Goal: Find contact information: Find contact information

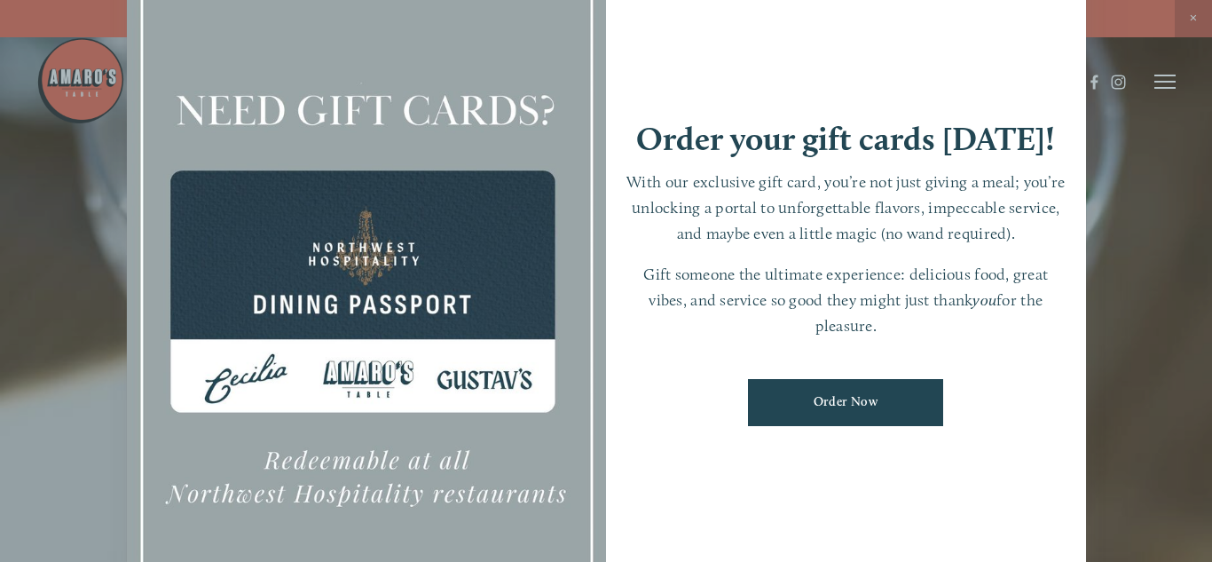
click at [1167, 91] on div at bounding box center [606, 281] width 1212 height 562
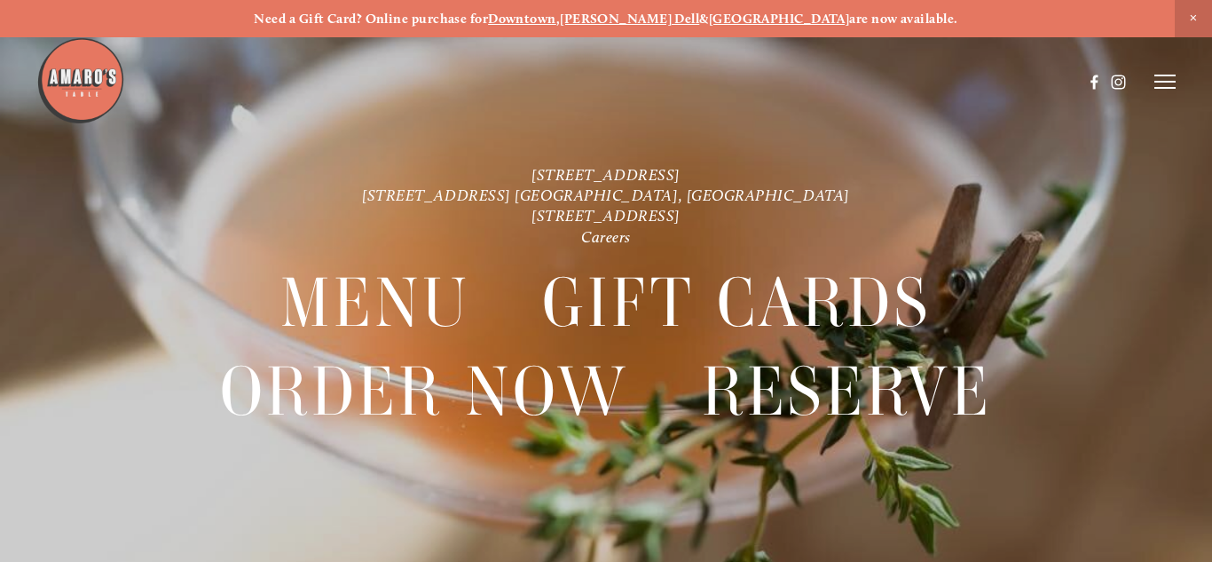
click at [1167, 91] on header "Menu Order Now Visit Gallery 0" at bounding box center [605, 82] width 1139 height 164
click at [1170, 83] on icon at bounding box center [1164, 82] width 21 height 16
click at [1098, 80] on span "Careers" at bounding box center [1110, 81] width 42 height 15
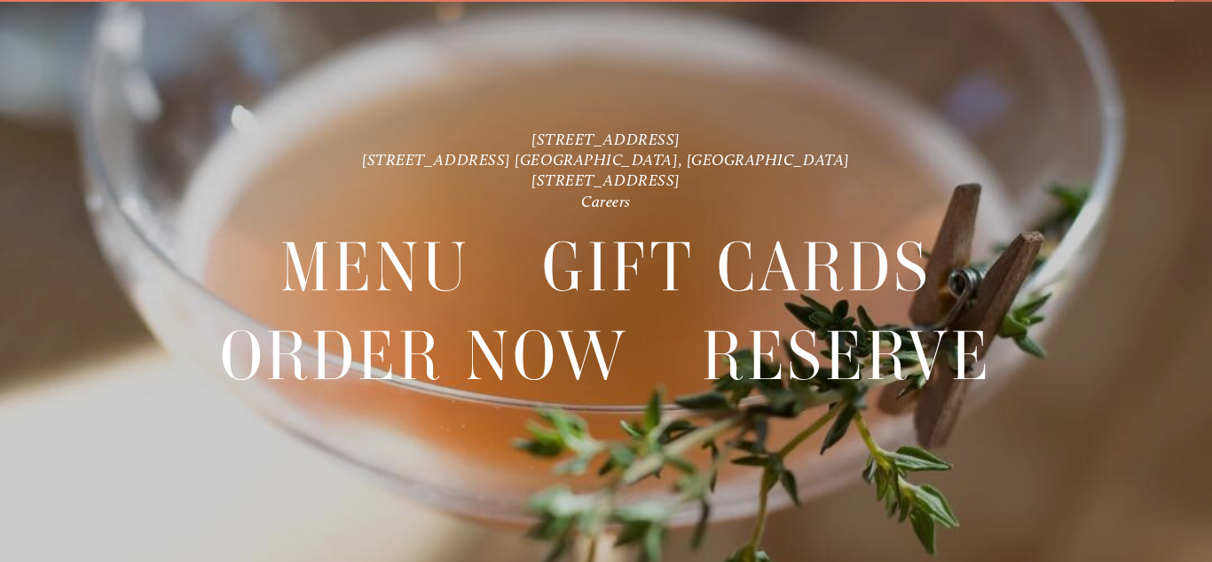
scroll to position [37, 0]
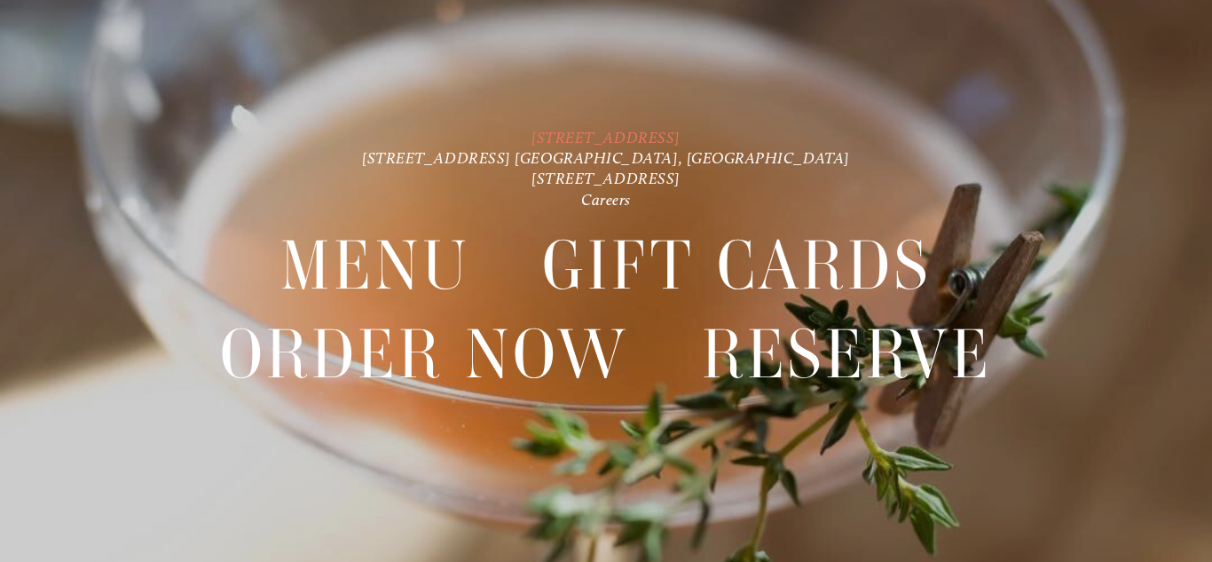
click at [662, 138] on link "[STREET_ADDRESS]" at bounding box center [606, 136] width 149 height 19
click at [839, 139] on p "1220 Main St. Ste. 100, Vancouver, WA 816 NE 98th Cir. Vancouver, WA 1300 Mt St…" at bounding box center [605, 167] width 873 height 83
click at [989, 157] on p "1220 Main St. Ste. 100, Vancouver, WA 816 NE 98th Cir. Vancouver, WA 1300 Mt St…" at bounding box center [605, 167] width 873 height 83
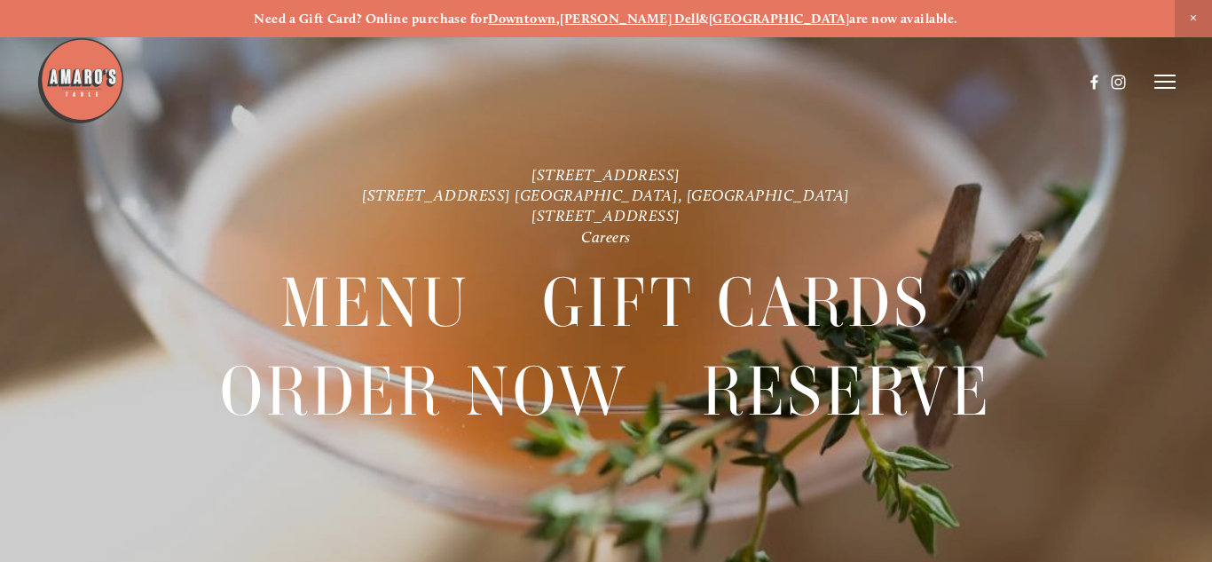
click at [744, 16] on strong "[GEOGRAPHIC_DATA]" at bounding box center [779, 19] width 141 height 16
click at [81, 75] on img at bounding box center [80, 80] width 89 height 89
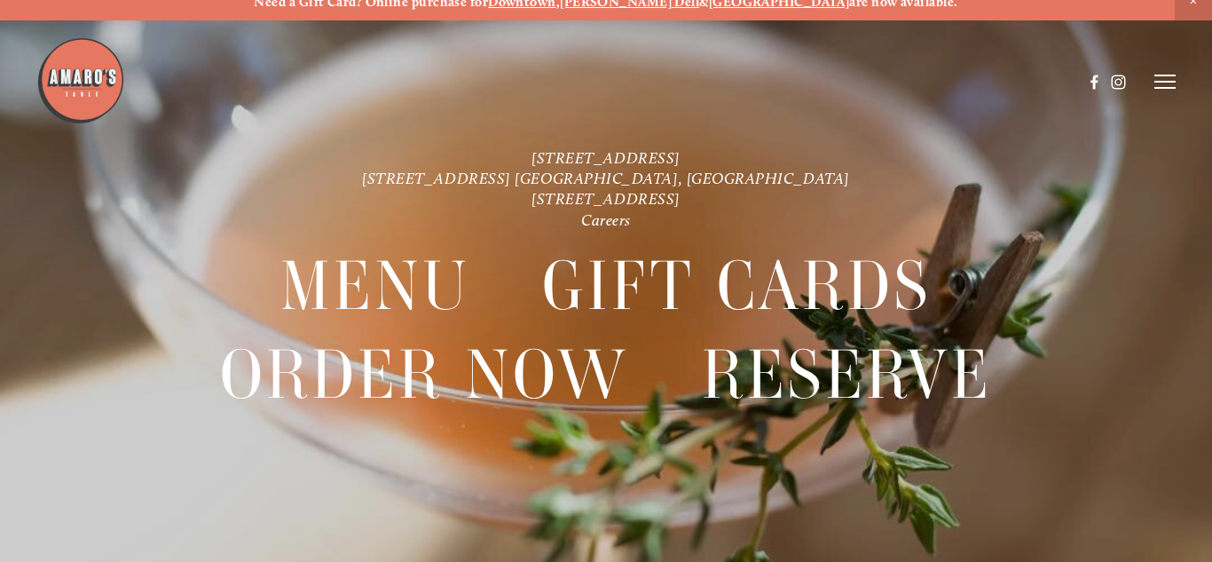
scroll to position [12, 0]
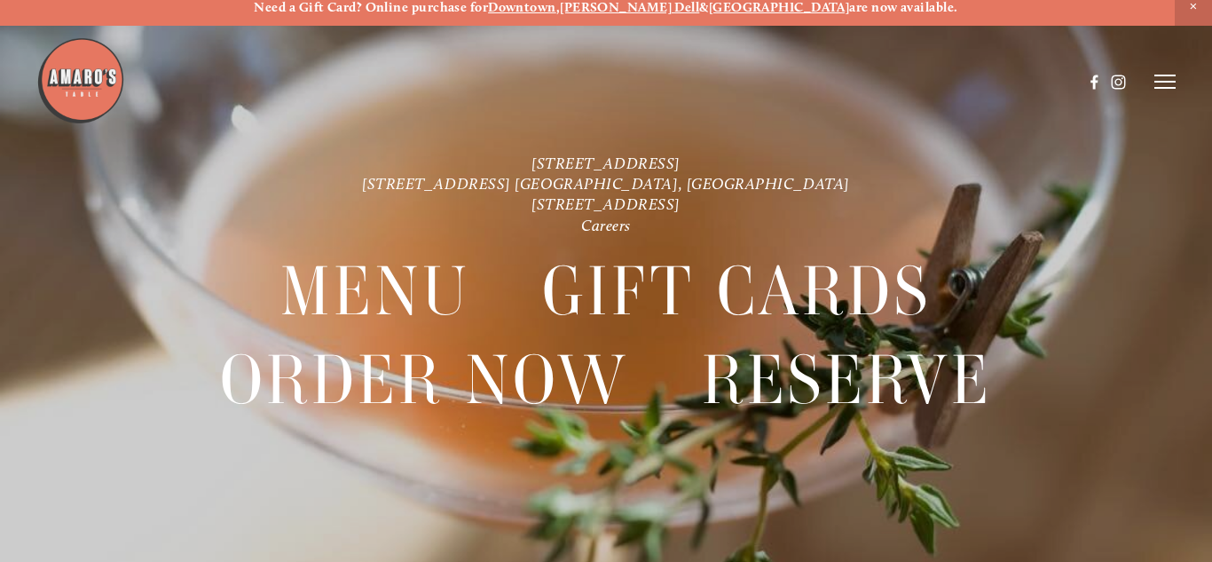
click at [1161, 85] on icon at bounding box center [1164, 82] width 21 height 16
click at [960, 80] on span "Visit" at bounding box center [965, 81] width 26 height 15
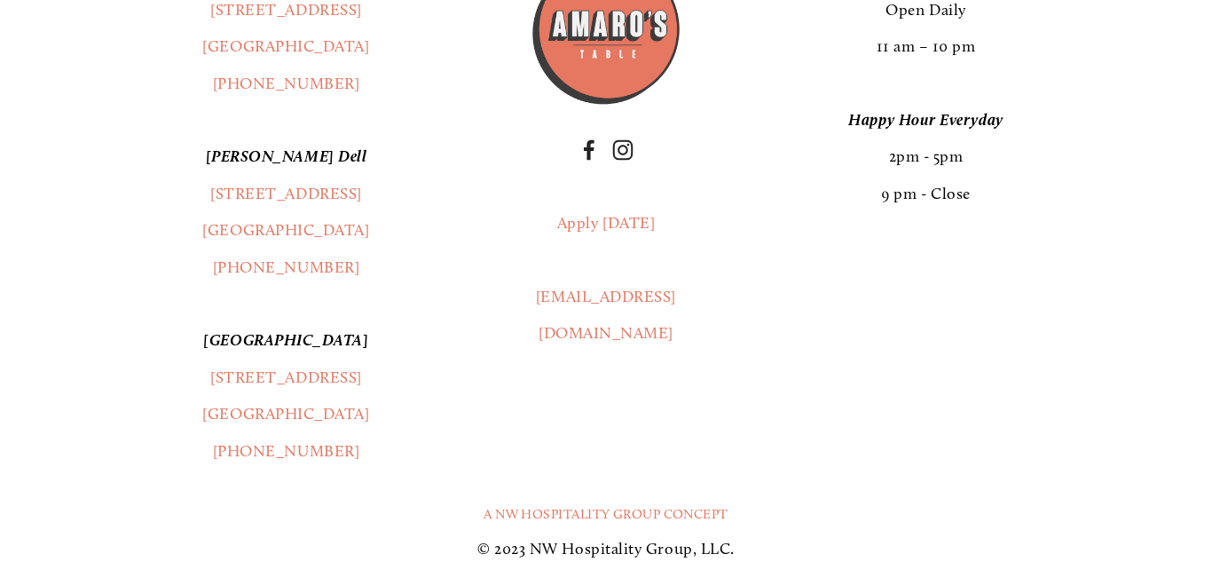
scroll to position [4032, 0]
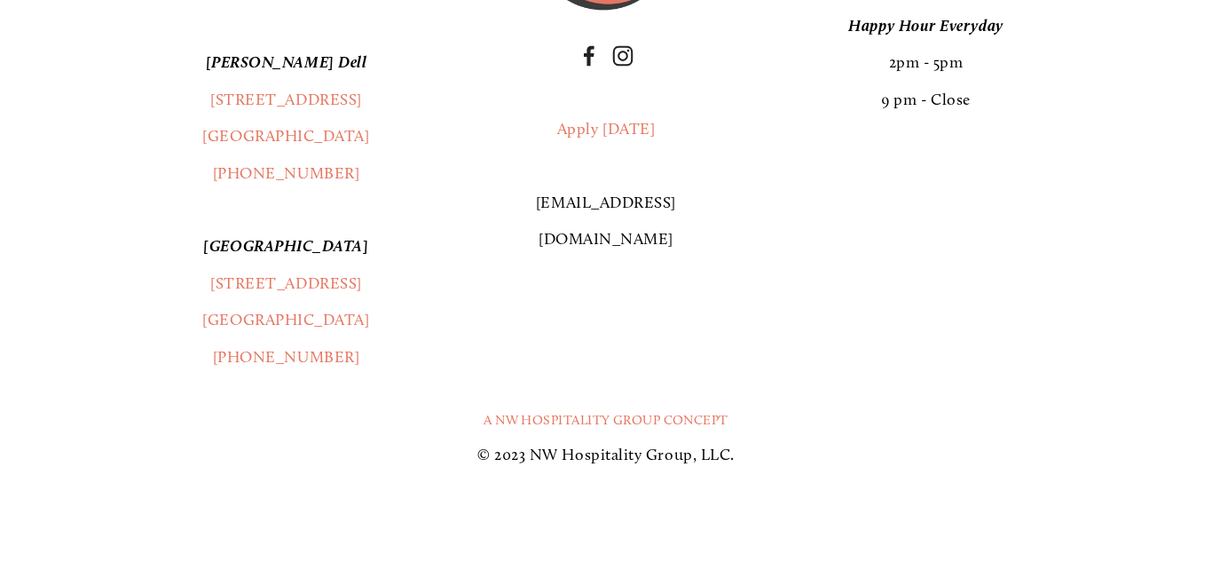
click at [642, 204] on link "[EMAIL_ADDRESS][DOMAIN_NAME]" at bounding box center [606, 221] width 140 height 56
click at [638, 201] on link "[EMAIL_ADDRESS][DOMAIN_NAME]" at bounding box center [606, 221] width 140 height 56
